Goal: Task Accomplishment & Management: Manage account settings

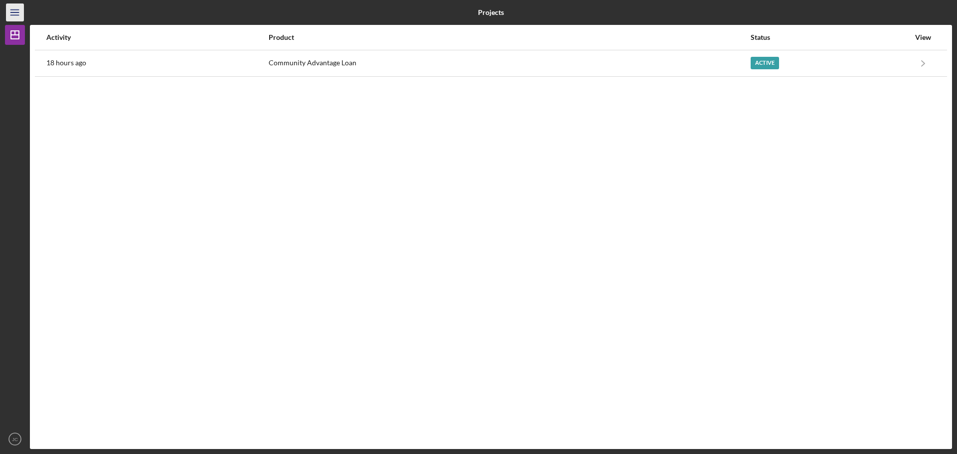
click at [10, 17] on icon "Icon/Menu" at bounding box center [15, 12] width 22 height 22
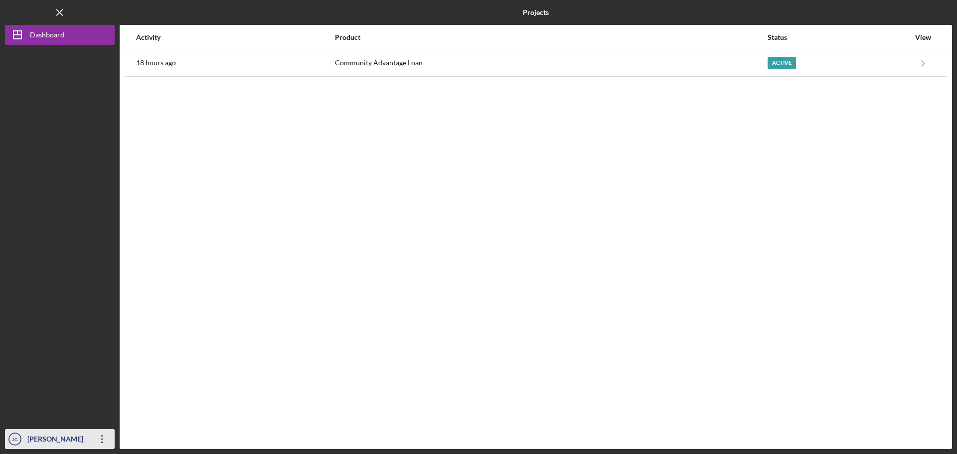
click at [98, 439] on icon "Icon/Overflow" at bounding box center [102, 439] width 25 height 25
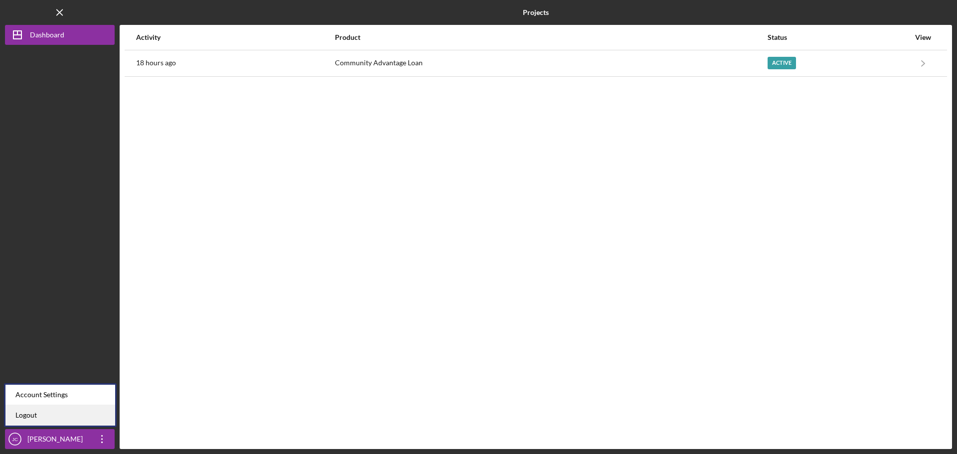
click at [89, 414] on link "Logout" at bounding box center [60, 415] width 110 height 20
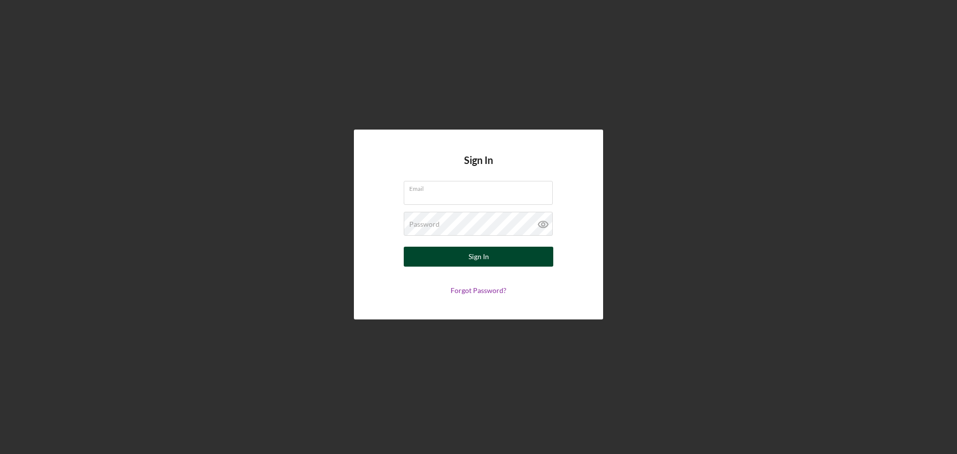
type input "[EMAIL_ADDRESS][DOMAIN_NAME]"
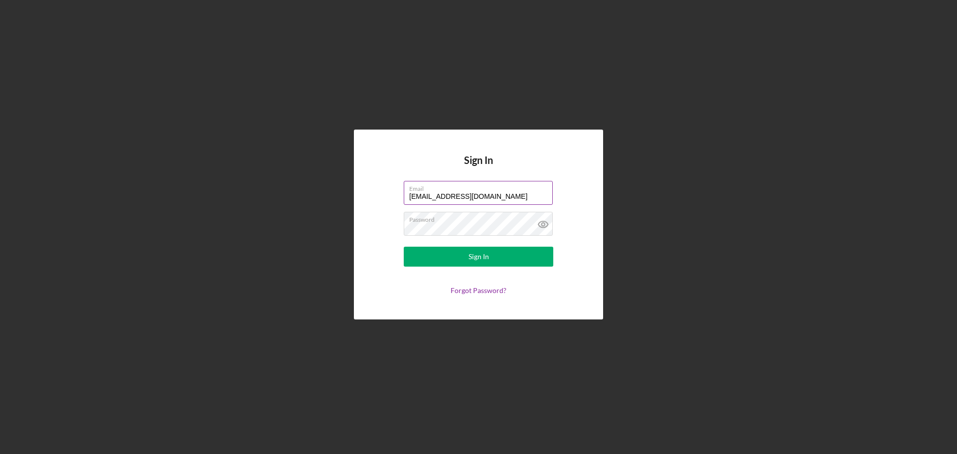
click at [479, 191] on label "Email" at bounding box center [480, 186] width 143 height 11
click at [479, 191] on input "[EMAIL_ADDRESS][DOMAIN_NAME]" at bounding box center [478, 193] width 149 height 24
click at [479, 191] on label "Email" at bounding box center [480, 186] width 143 height 11
click at [479, 191] on input "[EMAIL_ADDRESS][DOMAIN_NAME]" at bounding box center [478, 193] width 149 height 24
click at [479, 191] on label "Email" at bounding box center [480, 186] width 143 height 11
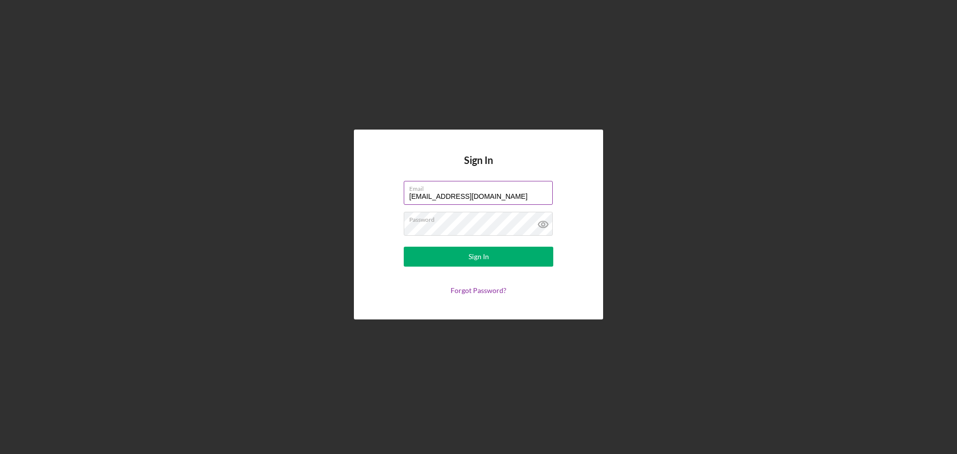
click at [479, 191] on input "[EMAIL_ADDRESS][DOMAIN_NAME]" at bounding box center [478, 193] width 149 height 24
click at [479, 191] on label "Email" at bounding box center [480, 186] width 143 height 11
click at [479, 191] on input "[EMAIL_ADDRESS][DOMAIN_NAME]" at bounding box center [478, 193] width 149 height 24
click at [489, 194] on input "[EMAIL_ADDRESS][DOMAIN_NAME]" at bounding box center [478, 193] width 149 height 24
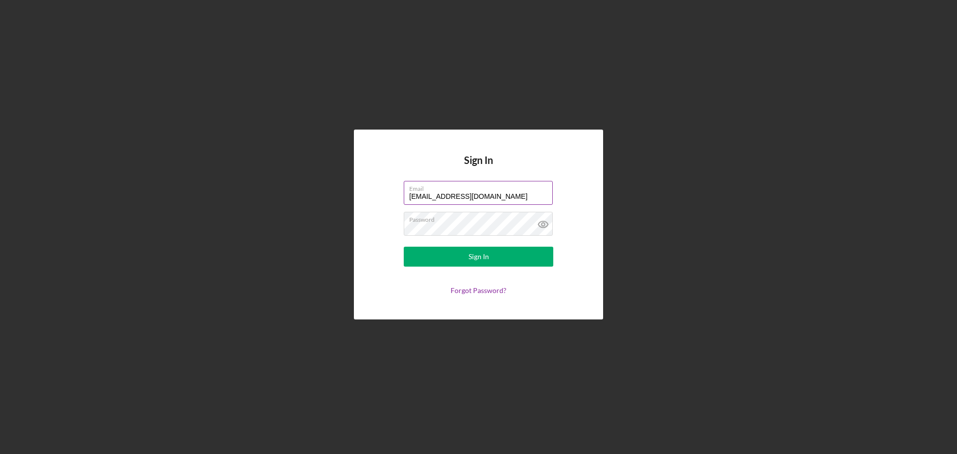
click at [489, 194] on input "[EMAIL_ADDRESS][DOMAIN_NAME]" at bounding box center [478, 193] width 149 height 24
click at [541, 224] on icon at bounding box center [543, 224] width 25 height 25
